Goal: Task Accomplishment & Management: Manage account settings

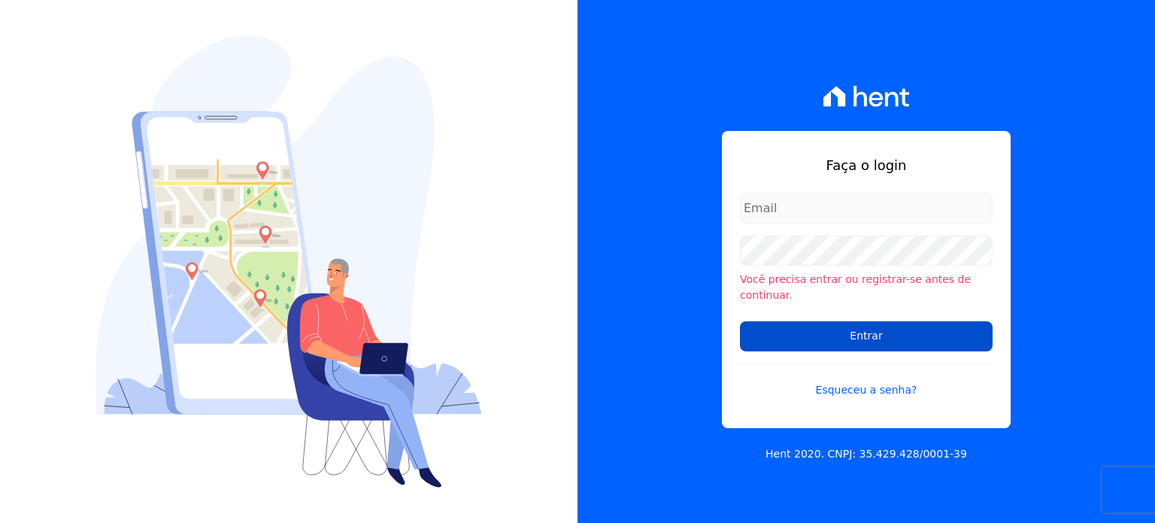
type input "[PERSON_NAME][EMAIL_ADDRESS][DOMAIN_NAME]"
click at [881, 329] on input "Entrar" at bounding box center [866, 336] width 253 height 30
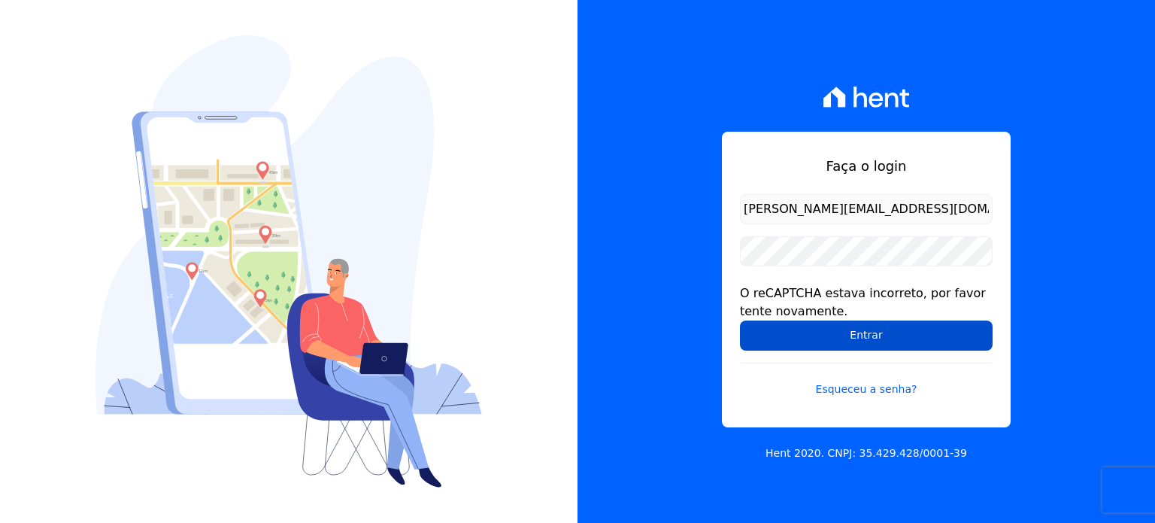
click at [849, 333] on input "Entrar" at bounding box center [866, 335] width 253 height 30
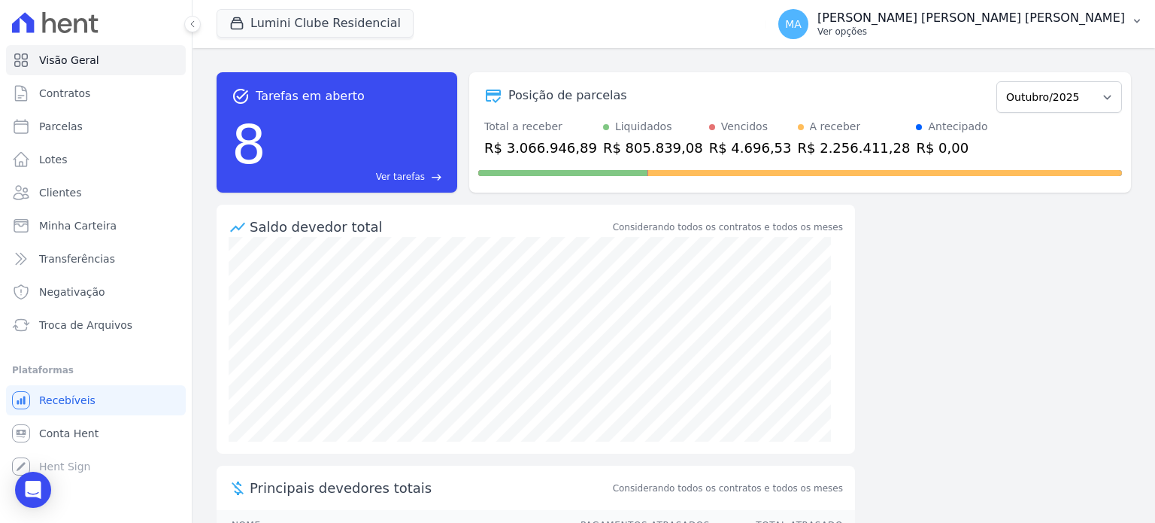
click at [988, 21] on p "[PERSON_NAME] [PERSON_NAME] [PERSON_NAME]" at bounding box center [972, 18] width 308 height 15
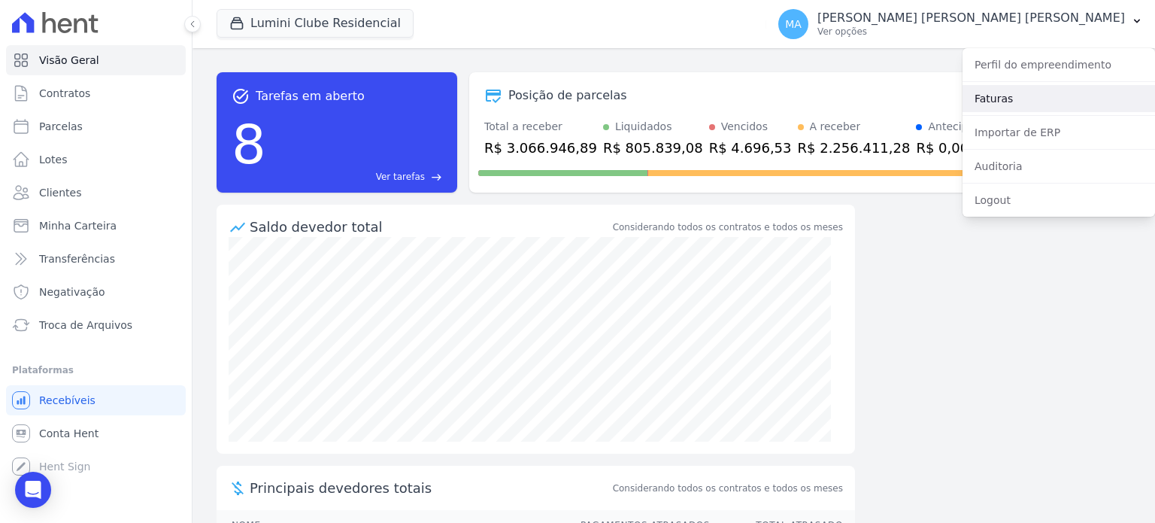
click at [1025, 90] on link "Faturas" at bounding box center [1059, 98] width 193 height 27
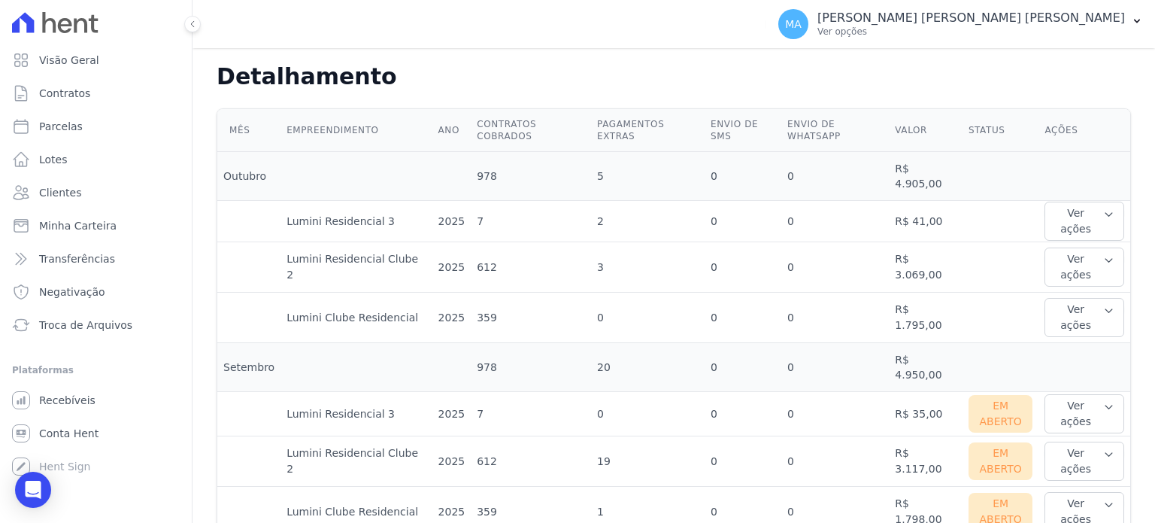
scroll to position [376, 0]
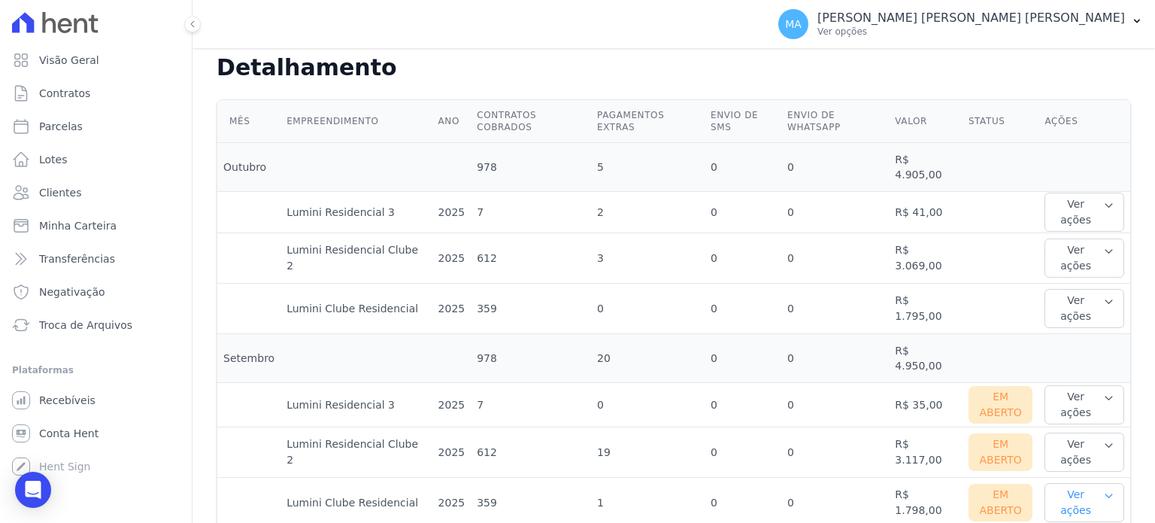
click at [1104, 490] on icon "button" at bounding box center [1109, 496] width 11 height 12
